Goal: Task Accomplishment & Management: Use online tool/utility

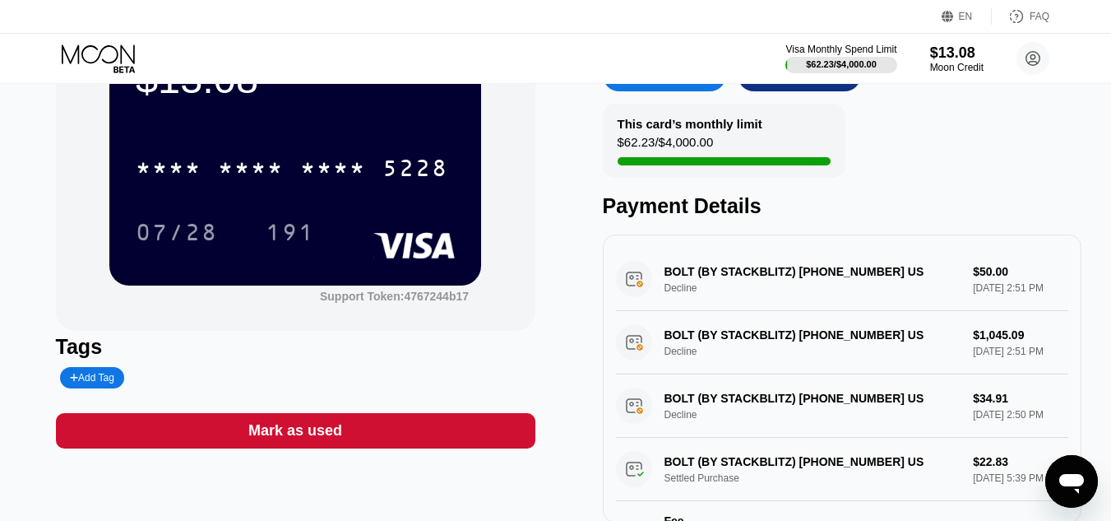
scroll to position [82, 0]
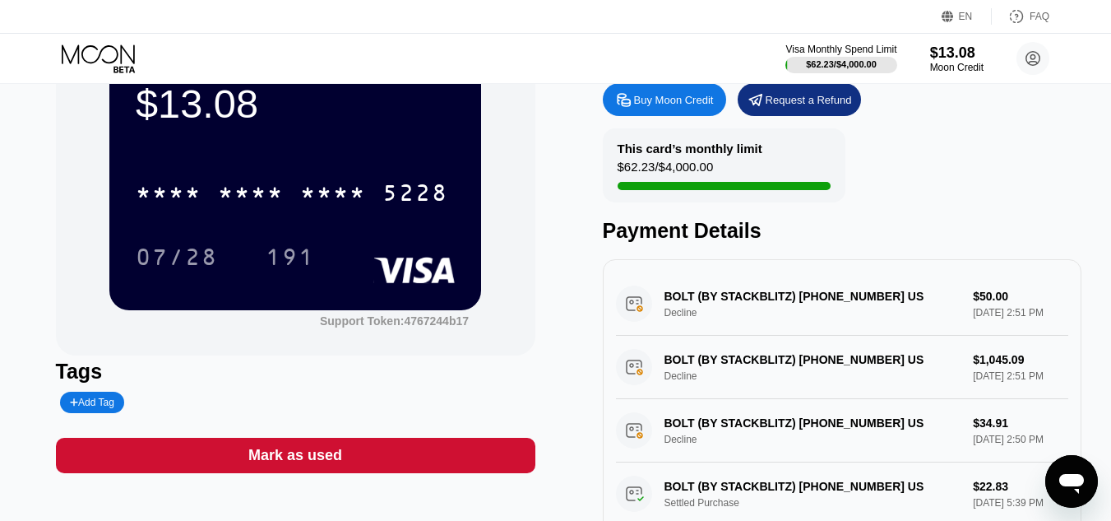
drag, startPoint x: 536, startPoint y: 503, endPoint x: 238, endPoint y: 428, distance: 307.8
click at [240, 440] on div "$13.08 * * * * * * * * * * * * 5228 07/28 191 Support Token: 4767244b17 Tags Ad…" at bounding box center [556, 286] width 1000 height 521
drag, startPoint x: 185, startPoint y: 388, endPoint x: 340, endPoint y: 489, distance: 184.8
click at [340, 489] on div "$13.08 * * * * * * * * * * * * 5228 07/28 191 Support Token: 4767244b17 Tags Ad…" at bounding box center [295, 286] width 479 height 521
click at [387, 452] on div "Mark as used" at bounding box center [295, 455] width 479 height 35
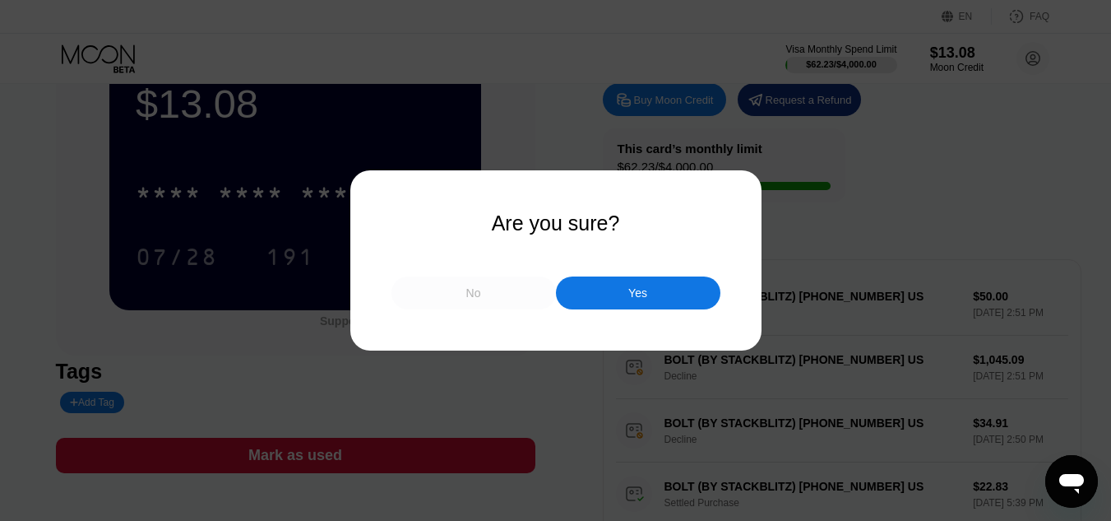
click at [518, 299] on div "No" at bounding box center [473, 292] width 164 height 33
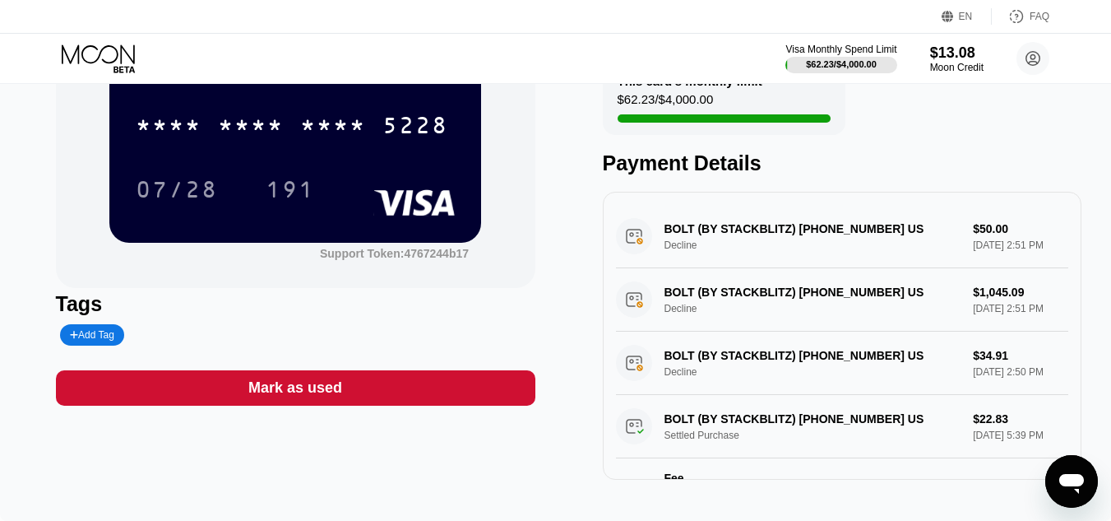
scroll to position [164, 0]
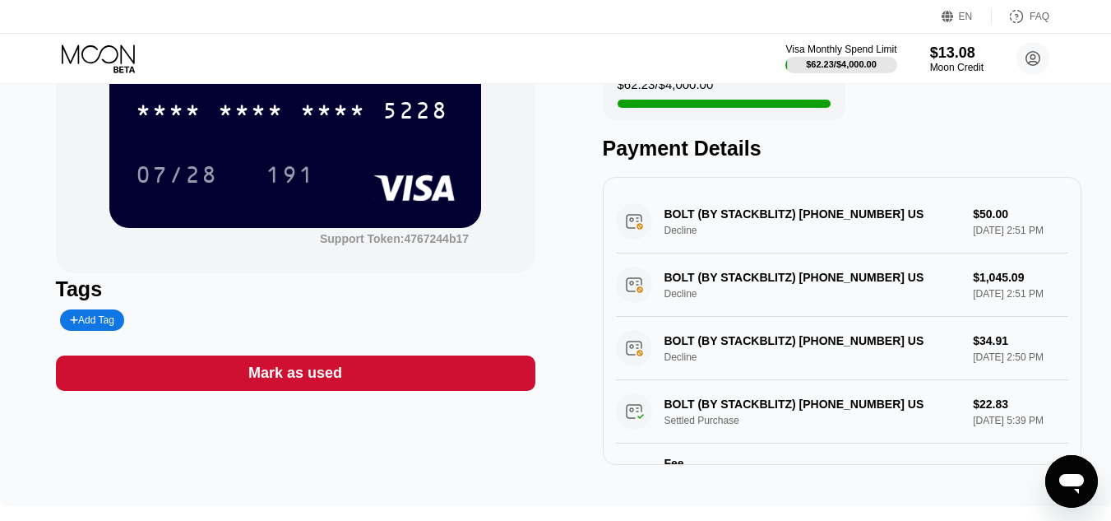
click at [479, 372] on div "Mark as used" at bounding box center [295, 372] width 479 height 35
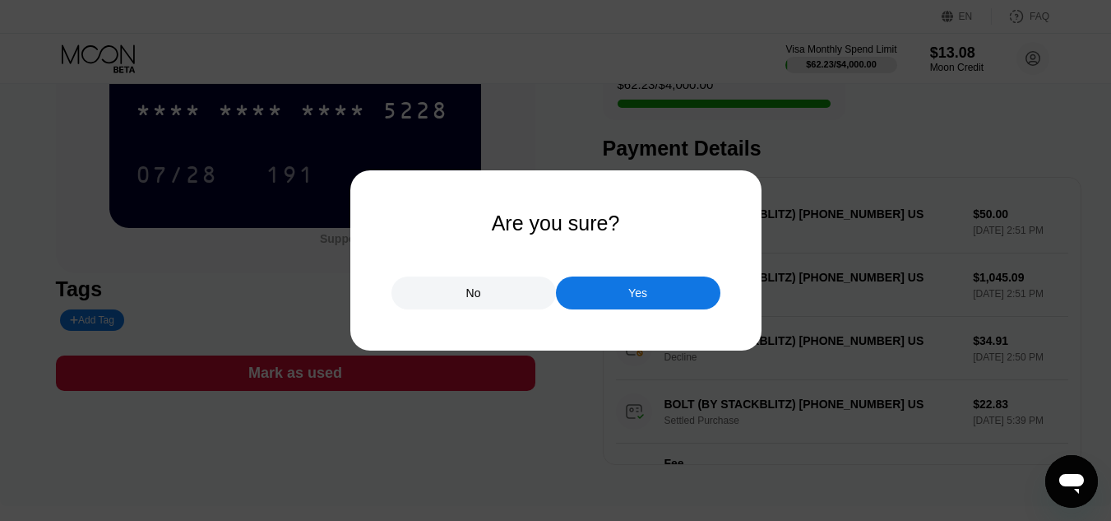
click at [581, 308] on div "Yes" at bounding box center [638, 292] width 164 height 33
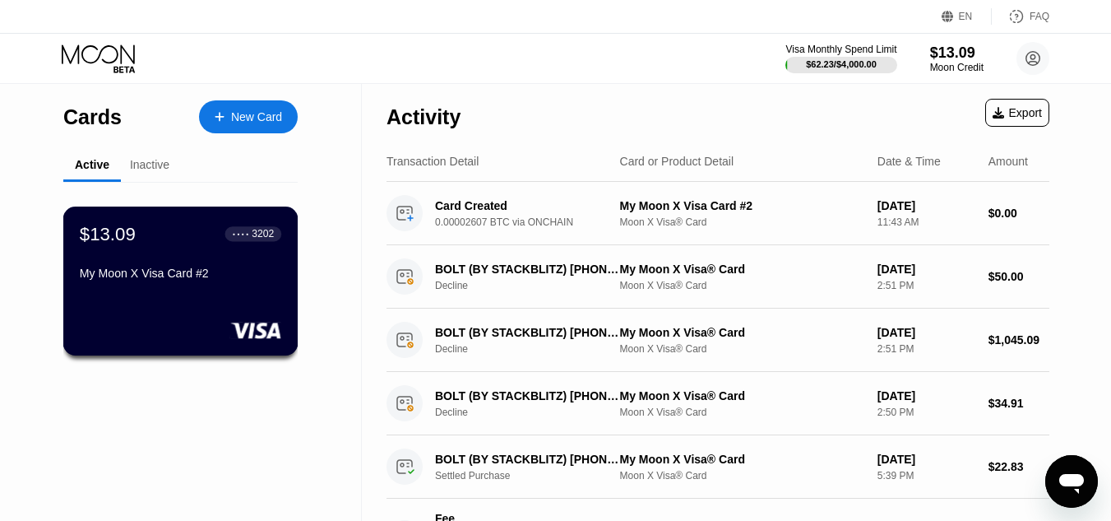
click at [175, 306] on div "$13.09 ● ● ● ● 3202 My Moon X Visa Card #2" at bounding box center [180, 280] width 235 height 149
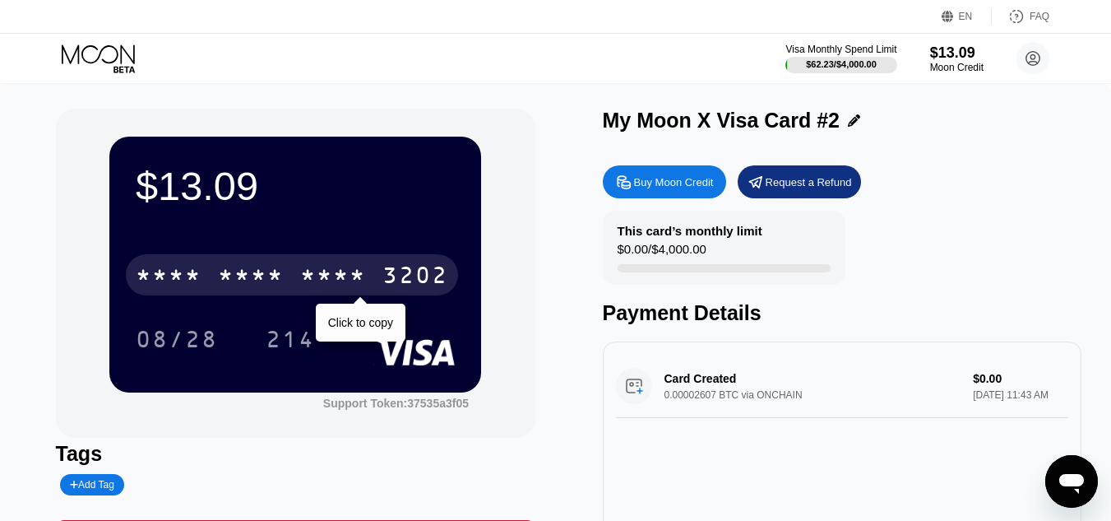
click at [365, 276] on div "* * * *" at bounding box center [333, 277] width 66 height 26
